Goal: Navigation & Orientation: Understand site structure

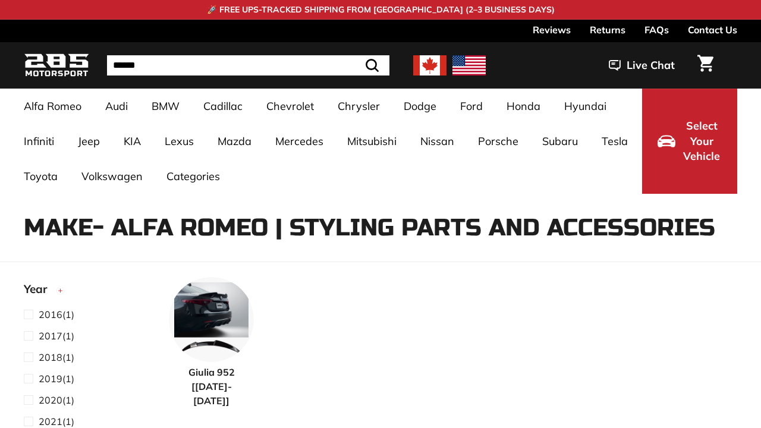
select select "**********"
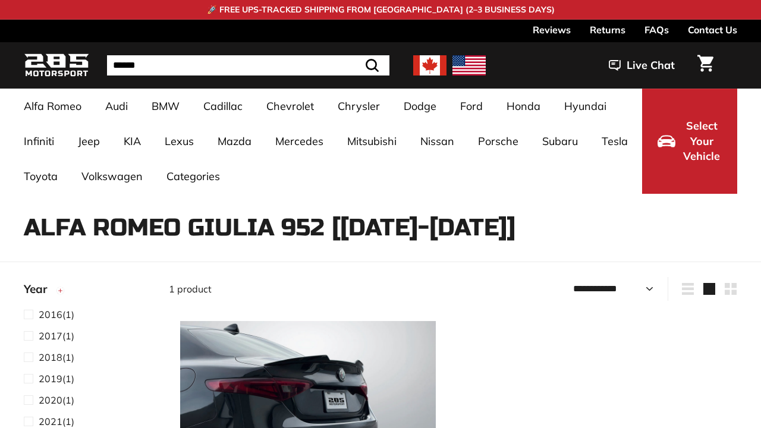
select select "**********"
